Goal: Contribute content: Contribute content

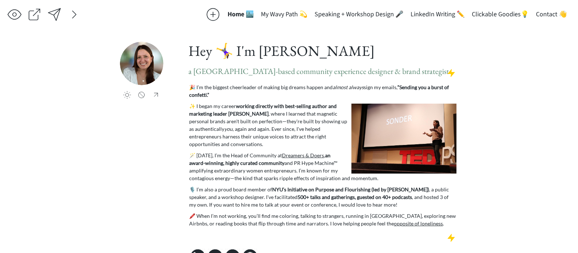
click at [220, 15] on div at bounding box center [213, 14] width 15 height 15
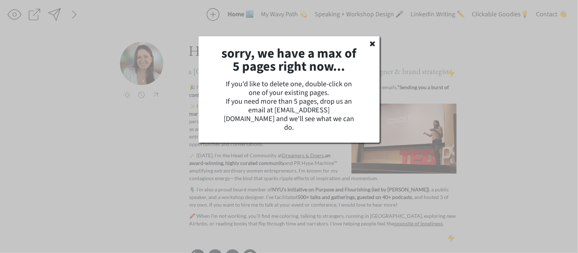
click at [371, 45] on use at bounding box center [372, 43] width 5 height 5
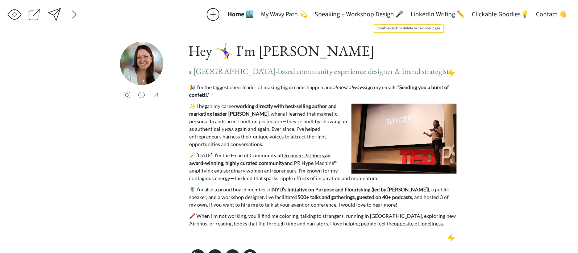
click at [442, 15] on button "LinkedIn Writing ✏️" at bounding box center [437, 14] width 61 height 15
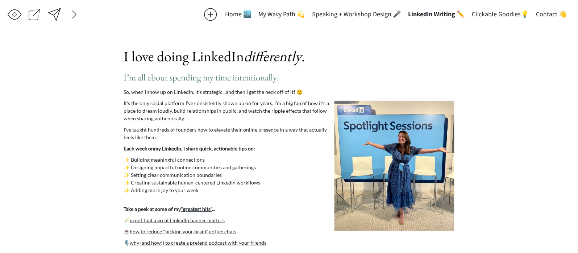
click at [553, 13] on button "Contact 👋" at bounding box center [552, 14] width 38 height 15
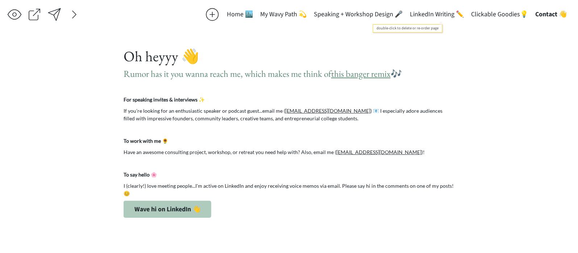
click at [454, 16] on button "LinkedIn Writing ✏️" at bounding box center [436, 14] width 61 height 15
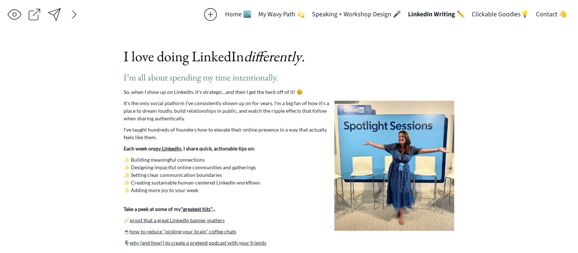
click at [504, 16] on button "Clickable Goodies💡" at bounding box center [501, 14] width 64 height 15
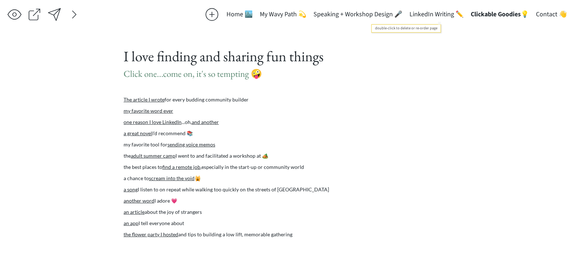
click at [427, 17] on button "LinkedIn Writing ✏️" at bounding box center [436, 14] width 61 height 15
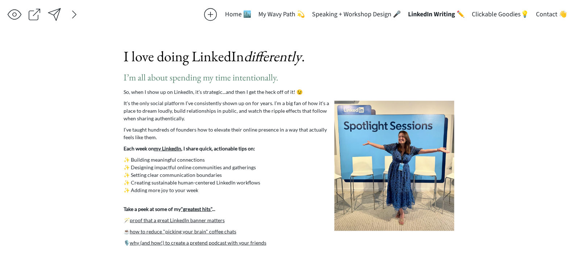
click at [255, 14] on button "Home 🏙️" at bounding box center [238, 14] width 33 height 15
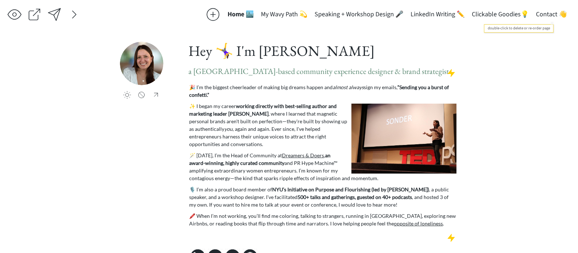
click at [549, 17] on button "Contact 👋" at bounding box center [552, 14] width 38 height 15
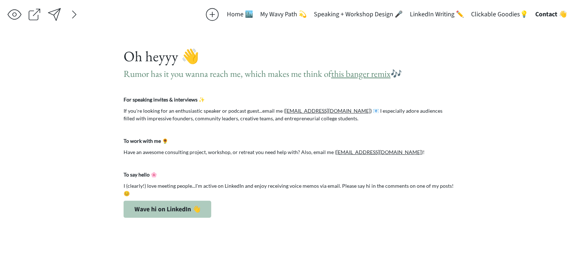
click at [253, 11] on button "Home 🏙️" at bounding box center [239, 14] width 33 height 15
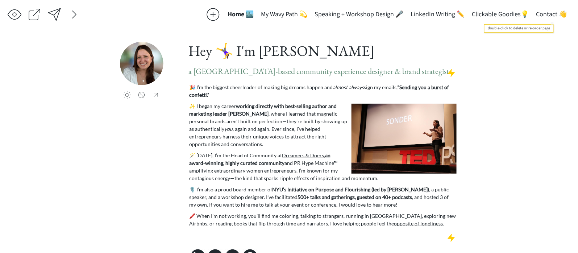
click at [549, 15] on button "Contact 👋" at bounding box center [552, 14] width 38 height 15
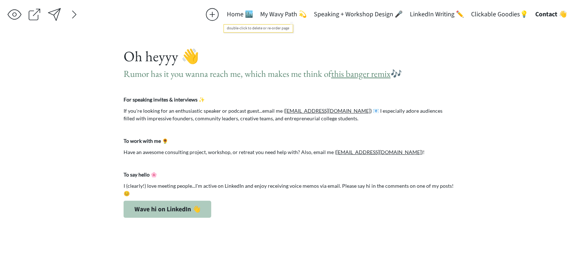
click at [276, 8] on button "My Wavy Path 💫" at bounding box center [284, 14] width 54 height 15
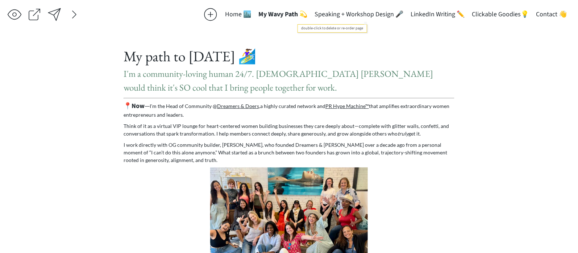
click at [358, 11] on button "Speaking + Workshop Design 🎤" at bounding box center [359, 14] width 96 height 15
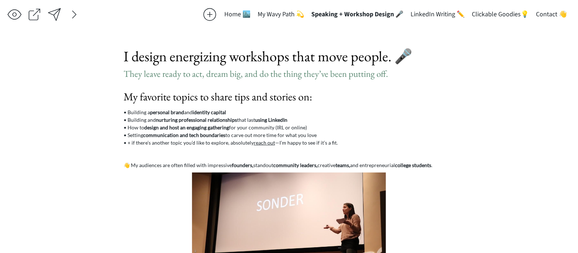
click at [438, 12] on button "LinkedIn Writing ✏️" at bounding box center [437, 14] width 61 height 15
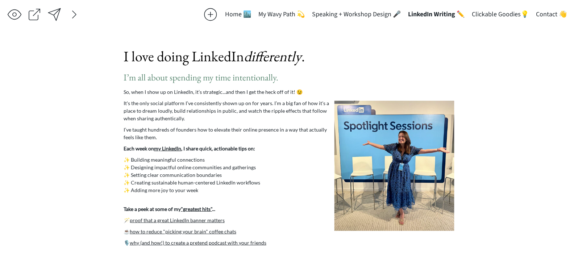
click at [430, 12] on button "LinkedIn Writing ✏️" at bounding box center [437, 14] width 64 height 15
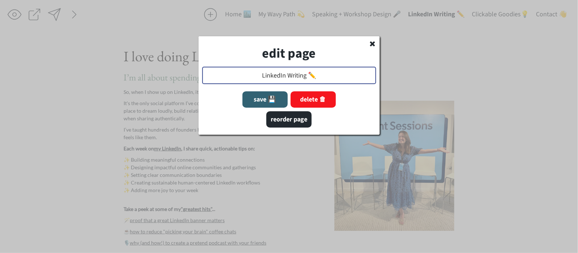
drag, startPoint x: 289, startPoint y: 76, endPoint x: 259, endPoint y: 76, distance: 29.7
click at [259, 76] on input "input" at bounding box center [289, 75] width 174 height 17
type input "Writing ✏️"
click at [275, 97] on button "save 💾" at bounding box center [265, 99] width 45 height 16
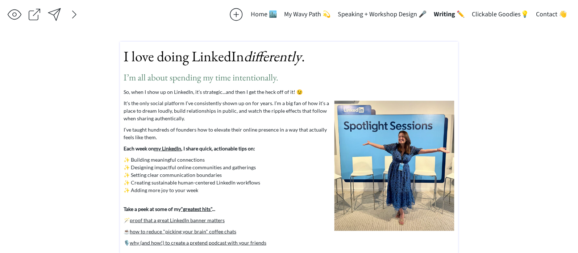
click at [237, 75] on span "I’m all about spending my time intentionally." at bounding box center [201, 77] width 155 height 12
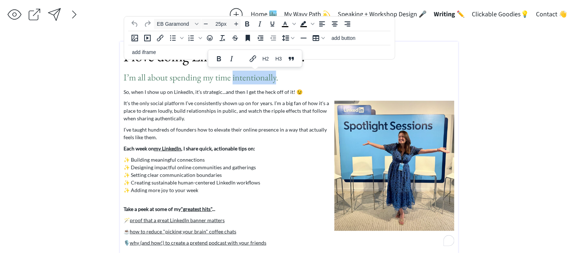
click at [237, 75] on span "I’m all about spending my time intentionally." at bounding box center [201, 77] width 155 height 12
type input "40px"
click at [129, 58] on span "I love doing LinkedIn differently ." at bounding box center [214, 56] width 181 height 19
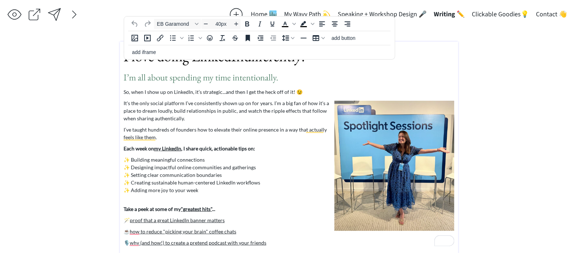
click at [124, 58] on span "I love doing LinkedIn differently ." at bounding box center [214, 56] width 181 height 19
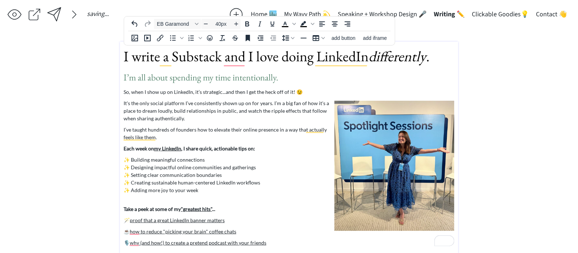
click at [259, 59] on span "I write a Substack and I love doing LinkedIn differently ." at bounding box center [277, 56] width 306 height 19
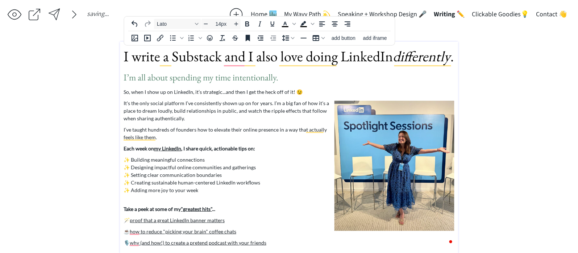
click at [254, 99] on p "It's the only social platform I’ve consistently shown up on for years. I’m a bi…" at bounding box center [289, 110] width 331 height 23
click at [186, 60] on span "I write a Substack and I also love doing LinkedIn differently ." at bounding box center [289, 56] width 330 height 19
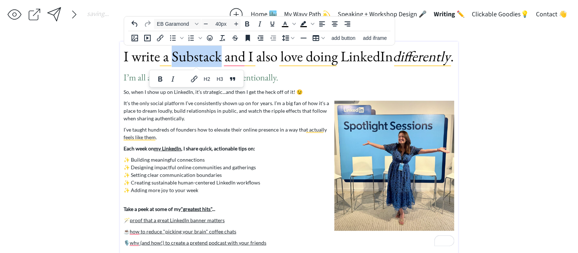
click at [186, 60] on span "I write a Substack and I also love doing LinkedIn differently ." at bounding box center [289, 56] width 330 height 19
drag, startPoint x: 220, startPoint y: 57, endPoint x: 146, endPoint y: 57, distance: 73.6
click at [146, 57] on span "I write a Substack and I also love doing LinkedIn differently ." at bounding box center [289, 56] width 330 height 19
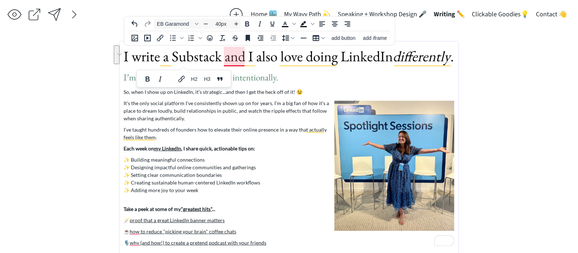
click at [236, 54] on span "I write a Substack and I also love doing LinkedIn differently ." at bounding box center [289, 56] width 330 height 19
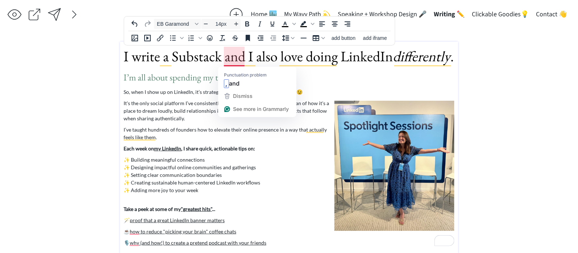
click at [156, 92] on p "So, when I show up on LinkedIn, it’s strategic...and then I get the heck off of…" at bounding box center [289, 92] width 331 height 8
click at [236, 59] on span "I write a Substack and I also love doing LinkedIn differently ." at bounding box center [289, 56] width 330 height 19
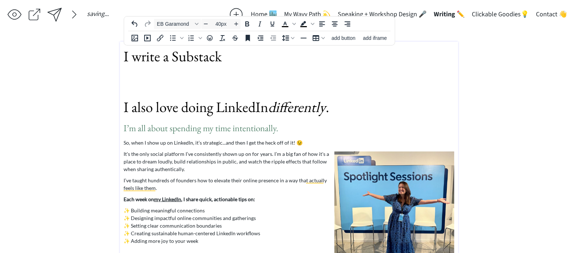
click at [241, 73] on p "To enrich screen reader interactions, please activate Accessibility in Grammarl…" at bounding box center [289, 82] width 331 height 22
drag, startPoint x: 208, startPoint y: 156, endPoint x: 128, endPoint y: 151, distance: 79.9
click at [128, 151] on p "It's the only social platform I’ve consistently shown up on for years. I’m a bi…" at bounding box center [289, 161] width 331 height 23
copy p "s the only social platform I’ve consist"
click at [140, 82] on body "saving... Home 🏙️ My Wavy Path 💫 Speaking + Workshop Design 🎤 Writing ✏️ Clicka…" at bounding box center [289, 126] width 578 height 253
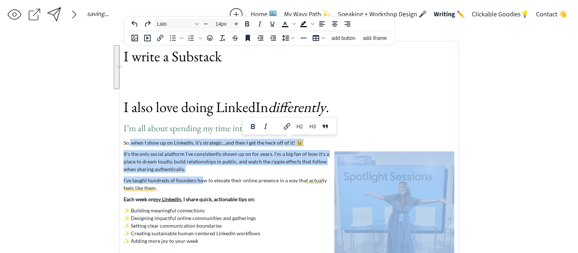
drag, startPoint x: 202, startPoint y: 183, endPoint x: 130, endPoint y: 141, distance: 83.6
click at [130, 141] on div "I write a Substack I also love doing LinkedIn differently . I’m all about spend…" at bounding box center [289, 171] width 331 height 252
copy div "when I show up on LinkedIn, it’s strategic...and then I get the heck off of it!…"
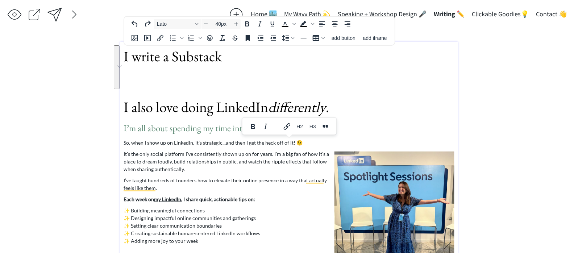
click at [156, 72] on p "To enrich screen reader interactions, please activate Accessibility in Grammarl…" at bounding box center [289, 82] width 331 height 22
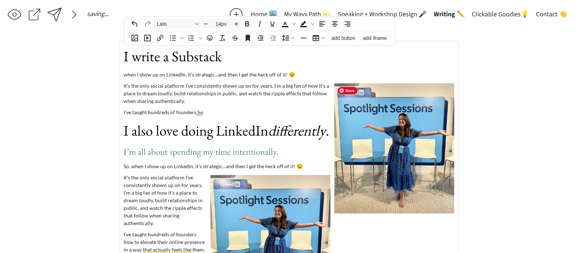
click at [407, 121] on img "To enrich screen reader interactions, please activate Accessibility in Grammarl…" at bounding box center [395, 148] width 120 height 130
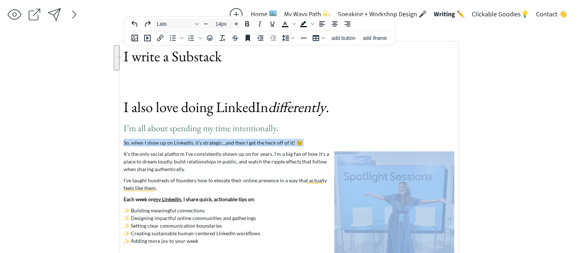
drag, startPoint x: 124, startPoint y: 144, endPoint x: 207, endPoint y: 147, distance: 83.5
click at [207, 147] on div "I write a Substack I also love doing LinkedIn differently . I’m all about spend…" at bounding box center [289, 171] width 331 height 252
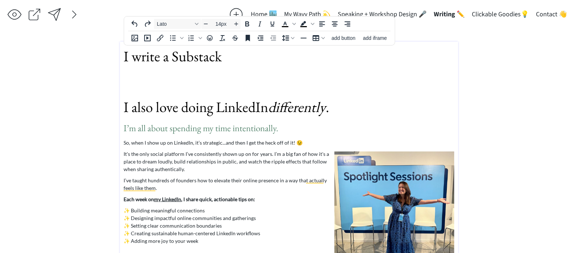
click at [191, 232] on p "✨ Building meaningful connections ✨ Designing impactful online communities and …" at bounding box center [289, 226] width 331 height 38
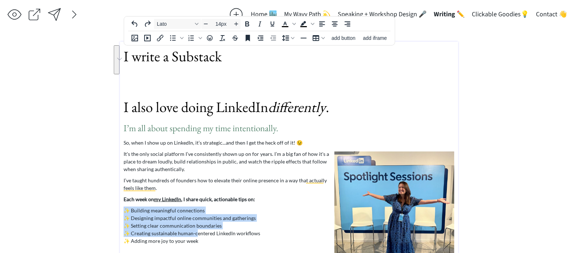
drag, startPoint x: 196, startPoint y: 234, endPoint x: 124, endPoint y: 210, distance: 75.6
click at [124, 210] on p "✨ Building meaningful connections ✨ Designing impactful online communities and …" at bounding box center [289, 226] width 331 height 38
copy p "✨ Building meaningful connections ✨ Designing impactful online communities and …"
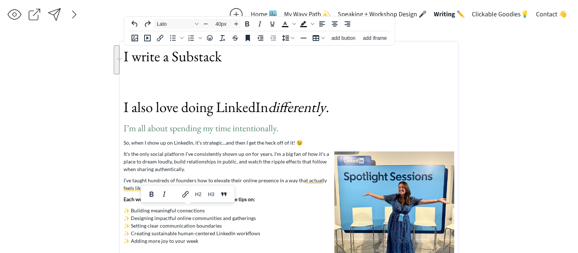
click at [139, 79] on body "saving... Home 🏙️ My Wavy Path 💫 Speaking + Workshop Design 🎤 Writing ✏️ Clicka…" at bounding box center [289, 126] width 578 height 253
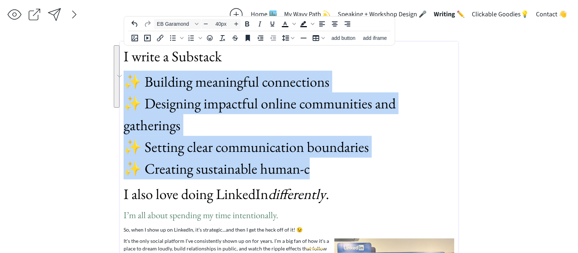
click at [118, 78] on div "saving... Home 🏙️ My Wavy Path 💫 Speaking + Workshop Design 🎤 Writing ✏️ Clicka…" at bounding box center [289, 201] width 578 height 402
click at [205, 24] on icon "Decrease font size" at bounding box center [206, 24] width 4 height 0
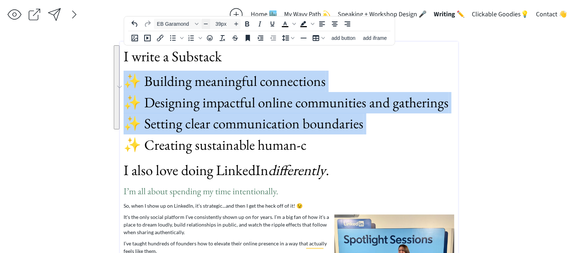
click at [205, 24] on icon "Decrease font size" at bounding box center [206, 24] width 4 height 0
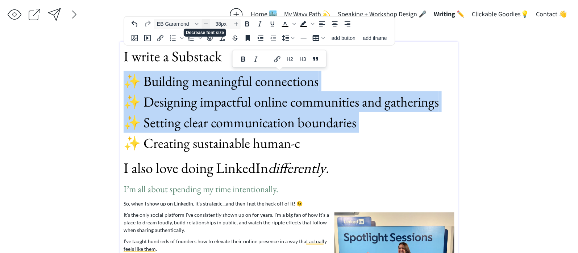
click at [205, 24] on icon "Decrease font size" at bounding box center [206, 24] width 4 height 0
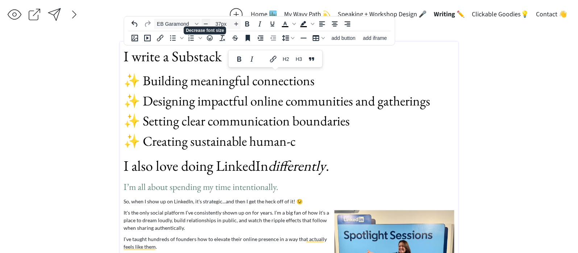
click at [205, 24] on icon "Decrease font size" at bounding box center [206, 24] width 4 height 0
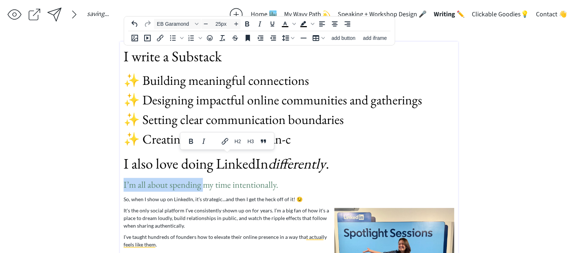
drag, startPoint x: 204, startPoint y: 178, endPoint x: 176, endPoint y: 175, distance: 28.4
click at [175, 175] on div "I write a Substack ✨ Building meaningful connections ✨ Designing impactful onli…" at bounding box center [289, 199] width 331 height 309
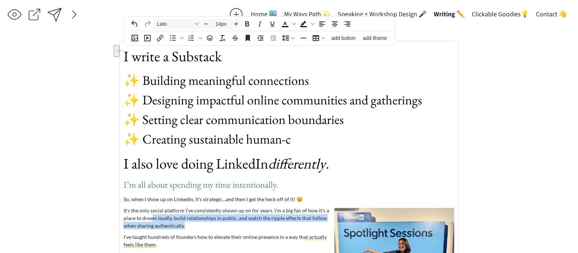
drag, startPoint x: 183, startPoint y: 222, endPoint x: 153, endPoint y: 220, distance: 30.2
click at [153, 220] on p "It's the only social platform I’ve consistently shown up on for years. I’m a bi…" at bounding box center [289, 218] width 331 height 23
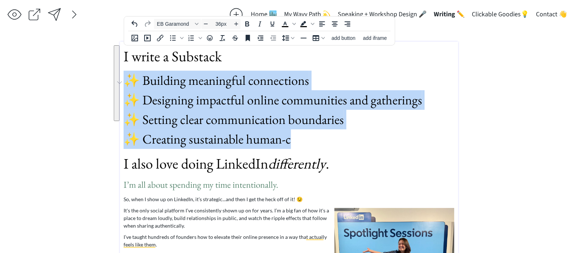
drag, startPoint x: 300, startPoint y: 142, endPoint x: 123, endPoint y: 79, distance: 187.6
click at [124, 79] on p "✨ Building meaningful connections ✨ Designing impactful online communities and …" at bounding box center [289, 110] width 331 height 78
click at [175, 23] on span "EB Garamond" at bounding box center [175, 24] width 36 height 6
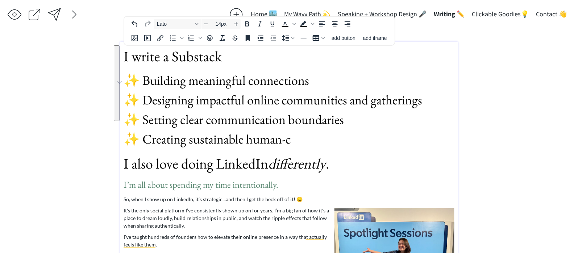
click at [253, 196] on p "So, when I show up on LinkedIn, it’s strategic...and then I get the heck off of…" at bounding box center [289, 199] width 331 height 8
drag, startPoint x: 196, startPoint y: 210, endPoint x: 211, endPoint y: 214, distance: 15.2
click at [211, 214] on p "It's the only social platform I’ve consistently shown up on for years. I’m a bi…" at bounding box center [289, 218] width 331 height 23
copy p "onsiste"
click at [154, 81] on span "✨ Building meaningful connections ✨ Designing impactful online communities and …" at bounding box center [273, 110] width 299 height 76
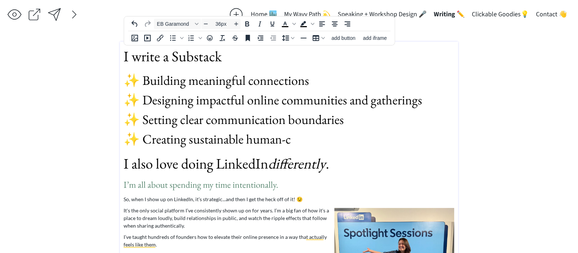
click at [233, 73] on span "✨ Building meaningful connections ✨ Designing impactful online communities and …" at bounding box center [273, 110] width 299 height 76
click at [230, 55] on p "I write a Substack" at bounding box center [289, 56] width 331 height 22
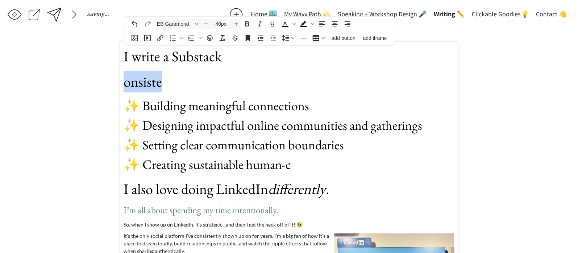
drag, startPoint x: 172, startPoint y: 85, endPoint x: 100, endPoint y: 85, distance: 71.8
click at [99, 85] on div "saving... Home 🏙️ My Wavy Path 💫 Speaking + Workshop Design 🎤 Writing ✏️ Clicka…" at bounding box center [289, 198] width 578 height 397
click at [196, 23] on icon "Font EB Garamond" at bounding box center [197, 24] width 4 height 2
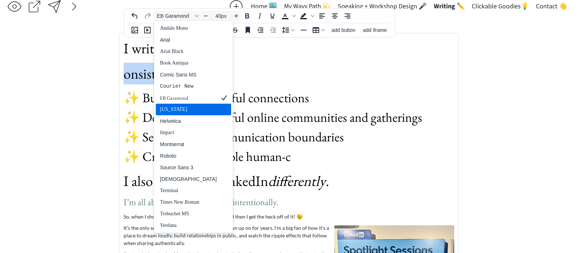
scroll to position [8, 0]
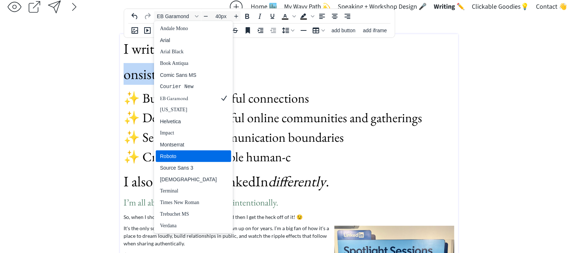
click at [178, 157] on div "Roboto" at bounding box center [188, 156] width 57 height 9
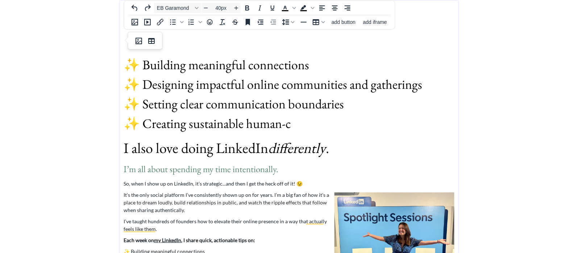
scroll to position [16, 0]
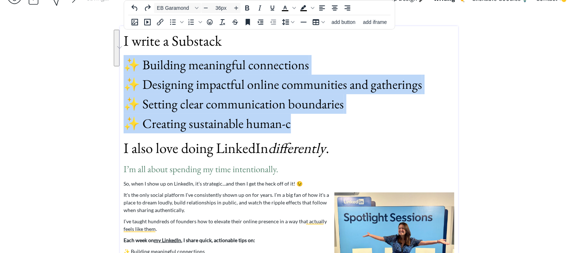
drag, startPoint x: 301, startPoint y: 129, endPoint x: 124, endPoint y: 68, distance: 186.7
click at [124, 68] on p "✨ Building meaningful connections ✨ Designing impactful online communities and …" at bounding box center [289, 94] width 331 height 78
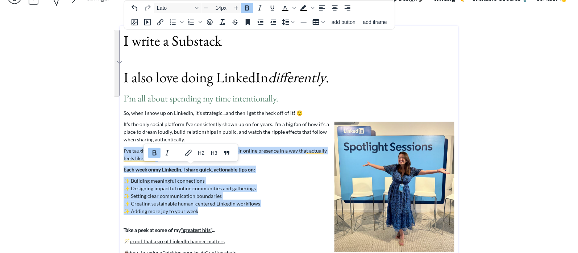
drag, startPoint x: 204, startPoint y: 219, endPoint x: 119, endPoint y: 162, distance: 102.3
click at [119, 162] on div "saving... Home 🏙️ My Wavy Path 💫 Speaking + Workshop Design 🎤 Writing ✏️ Clicka…" at bounding box center [289, 134] width 578 height 301
copy div "Each week on my LinkedIn , I share quick, actionable tips on: ✨ Building meanin…"
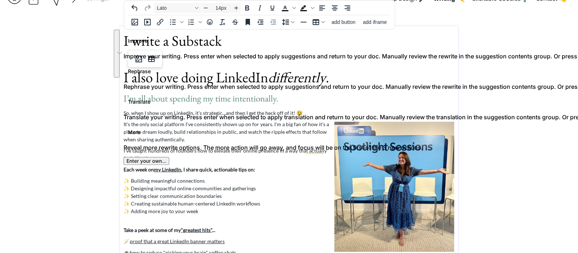
click at [158, 61] on body "saving... Home 🏙️ My Wavy Path 💫 Speaking + Workshop Design 🎤 Writing ✏️ Clicka…" at bounding box center [289, 110] width 578 height 253
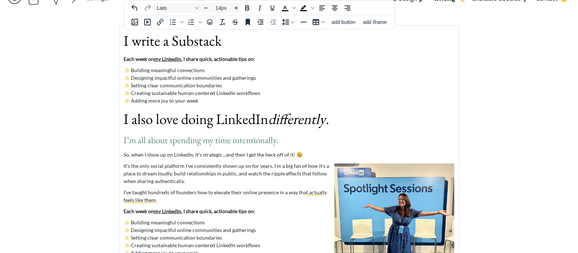
click at [174, 73] on p "✨ Building meaningful connections ✨ Designing impactful online communities and …" at bounding box center [289, 85] width 331 height 38
drag, startPoint x: 127, startPoint y: 60, endPoint x: 257, endPoint y: 62, distance: 130.9
click at [257, 62] on p "Each week on my LinkedIn , I share quick, actionable tips on:" at bounding box center [289, 59] width 331 height 8
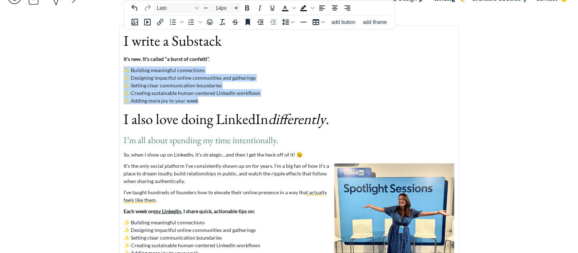
drag, startPoint x: 203, startPoint y: 103, endPoint x: 113, endPoint y: 73, distance: 94.8
click at [113, 73] on div "saving... Home 🏙️ My Wavy Path 💫 Speaking + Workshop Design 🎤 Writing ✏️ Clicka…" at bounding box center [289, 155] width 578 height 343
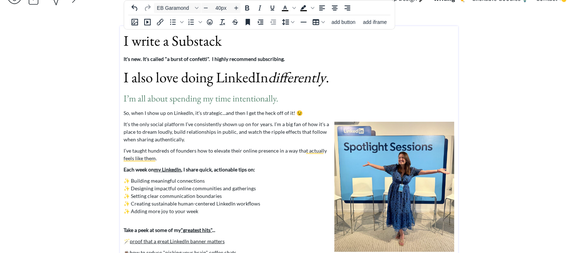
click at [222, 46] on span "I write a Substack" at bounding box center [173, 40] width 98 height 19
drag, startPoint x: 167, startPoint y: 43, endPoint x: 163, endPoint y: 42, distance: 4.0
click at [163, 42] on span "I write a Substack." at bounding box center [175, 40] width 102 height 19
click at [162, 43] on span "I write on newsletter on Substack." at bounding box center [218, 40] width 189 height 19
click at [170, 42] on span "I write on newsletter on Substack." at bounding box center [218, 40] width 189 height 19
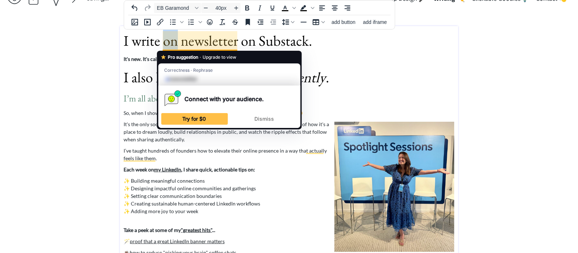
click at [170, 42] on span "I write on newsletter on Substack." at bounding box center [218, 40] width 189 height 19
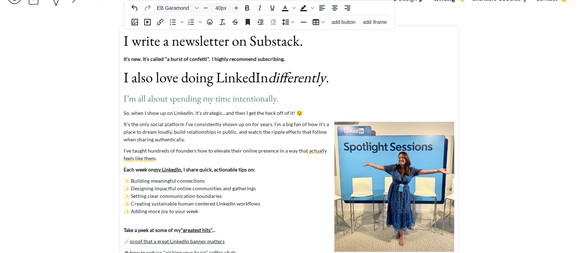
type input "14px"
click at [152, 59] on b "It's new. It's called "a burst of confetti". I highly recommend subscribing." at bounding box center [204, 59] width 161 height 6
drag, startPoint x: 165, startPoint y: 59, endPoint x: 208, endPoint y: 59, distance: 43.9
click at [208, 59] on b "It's new. It's called "a burst of confetti". I highly recommend subscribing." at bounding box center [204, 59] width 161 height 6
click at [278, 59] on b "It's new. It's called "a burst of confetti". I highly recommend subscribing." at bounding box center [204, 59] width 161 height 6
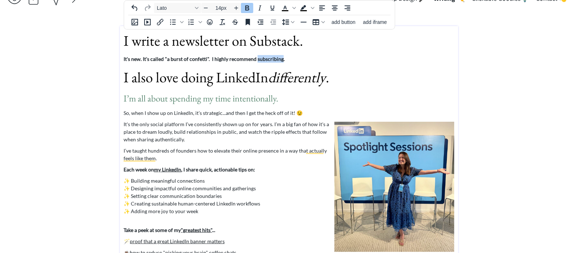
drag, startPoint x: 255, startPoint y: 59, endPoint x: 280, endPoint y: 59, distance: 24.7
click at [280, 59] on b "It's new. It's called "a burst of confetti". I highly recommend subscribing." at bounding box center [204, 59] width 161 height 6
click at [266, 42] on icon "Link" at bounding box center [265, 43] width 7 height 7
type input "[URL][DOMAIN_NAME]"
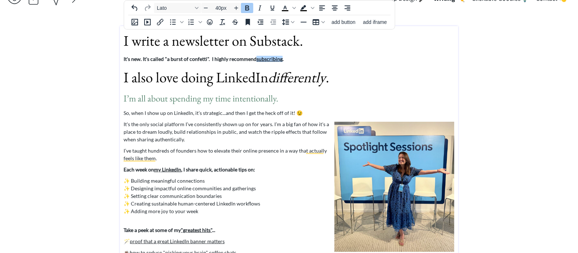
click at [292, 63] on div "I write a newsletter on Substack. It's new. It's called "a burst of confetti". …" at bounding box center [289, 149] width 331 height 238
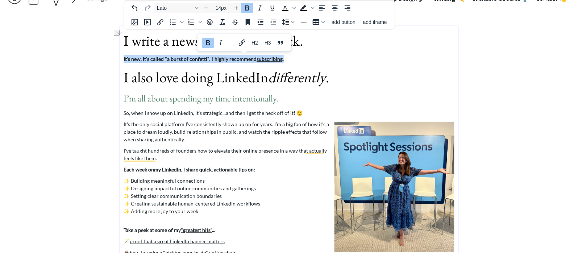
drag, startPoint x: 238, startPoint y: 59, endPoint x: 123, endPoint y: 57, distance: 115.7
click at [123, 57] on div "I write a newsletter on Substack. It's new. It's called "a burst of confetti". …" at bounding box center [289, 150] width 338 height 249
click at [207, 44] on icon "Bold" at bounding box center [208, 42] width 9 height 9
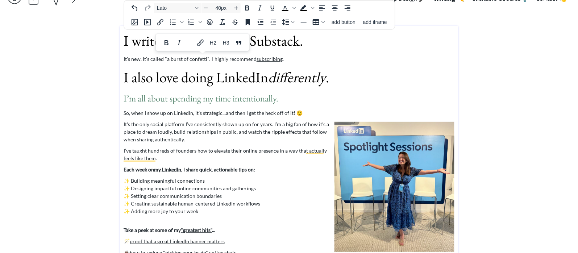
click at [207, 79] on span "I also love doing LinkedIn differently ." at bounding box center [227, 77] width 206 height 19
type input "14px"
click at [305, 56] on p "It's new. It's called "a burst of confetti". I highly recommend subscribing ." at bounding box center [289, 59] width 331 height 8
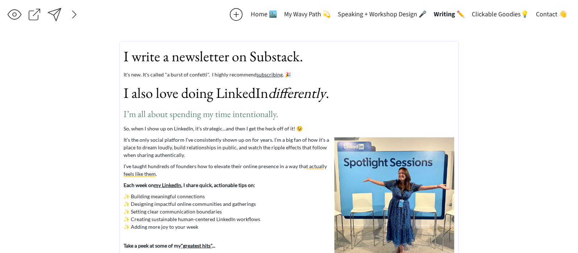
click at [80, 57] on div "saving... Home 🏙️ My Wavy Path 💫 Speaking + Workshop Design 🎤 Writing ✏️ Clicka…" at bounding box center [289, 150] width 578 height 301
click at [57, 11] on div at bounding box center [54, 14] width 15 height 15
click at [83, 81] on div "saving & publishing saved & published! 👍 saving... Home 🏙️ My Wavy Path 💫 Speak…" at bounding box center [289, 150] width 578 height 301
click at [59, 13] on div at bounding box center [54, 14] width 15 height 15
